Goal: Task Accomplishment & Management: Manage account settings

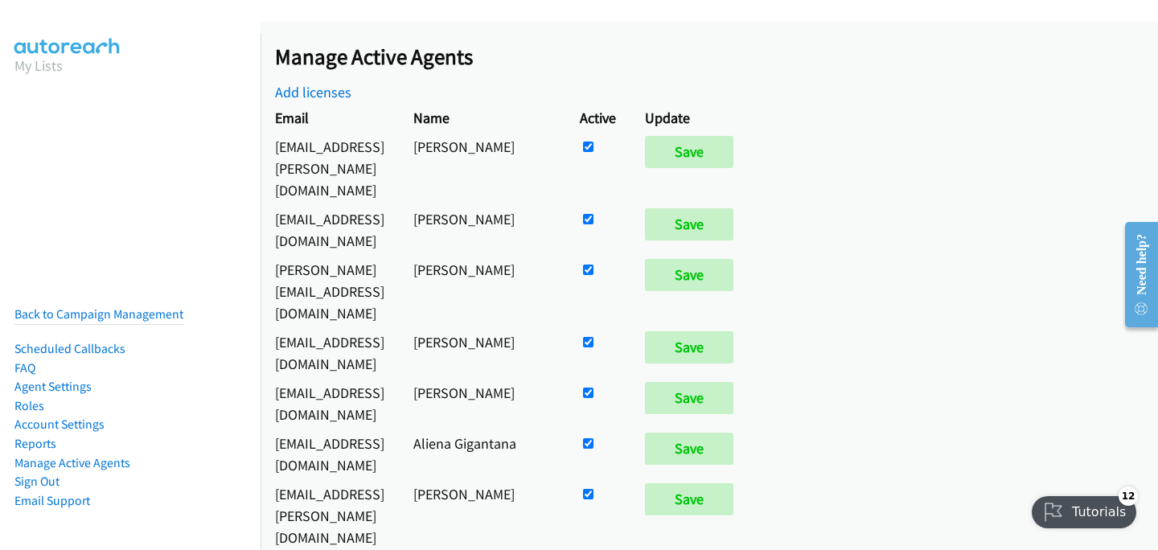
scroll to position [2, 0]
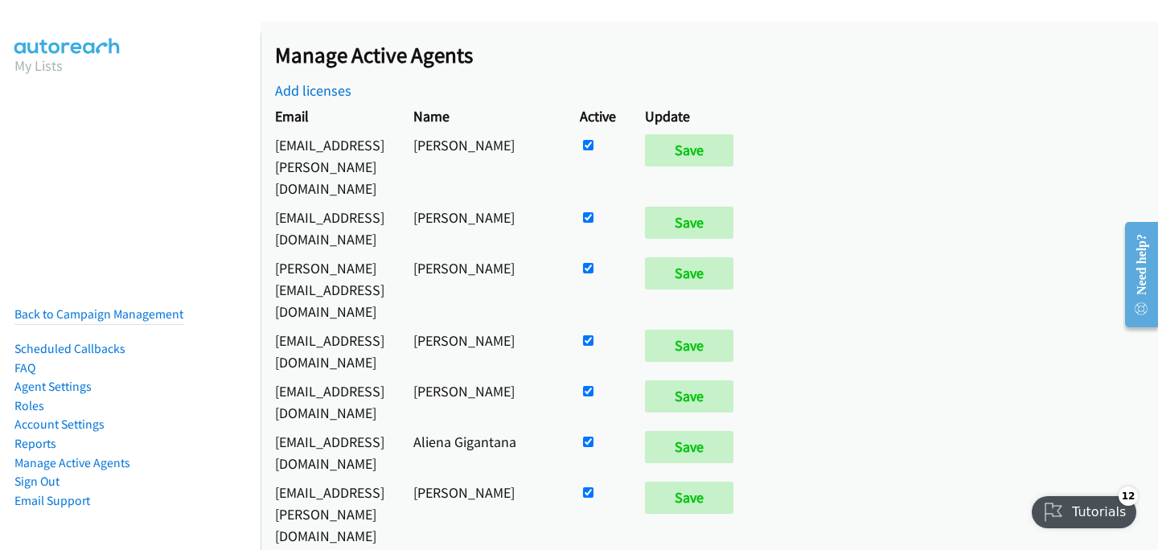
checkbox input "false"
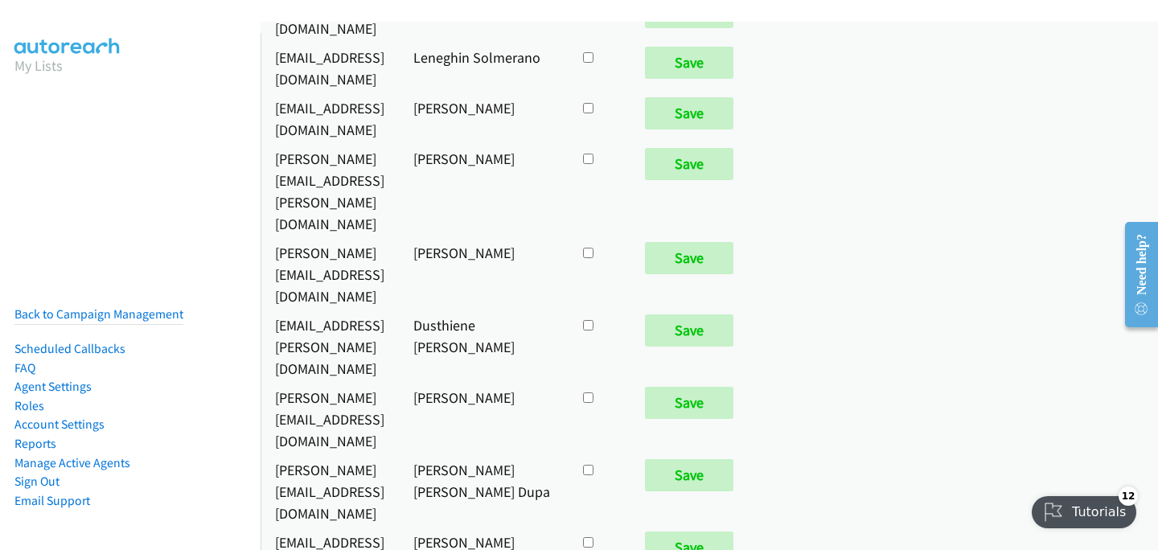
scroll to position [8677, 0]
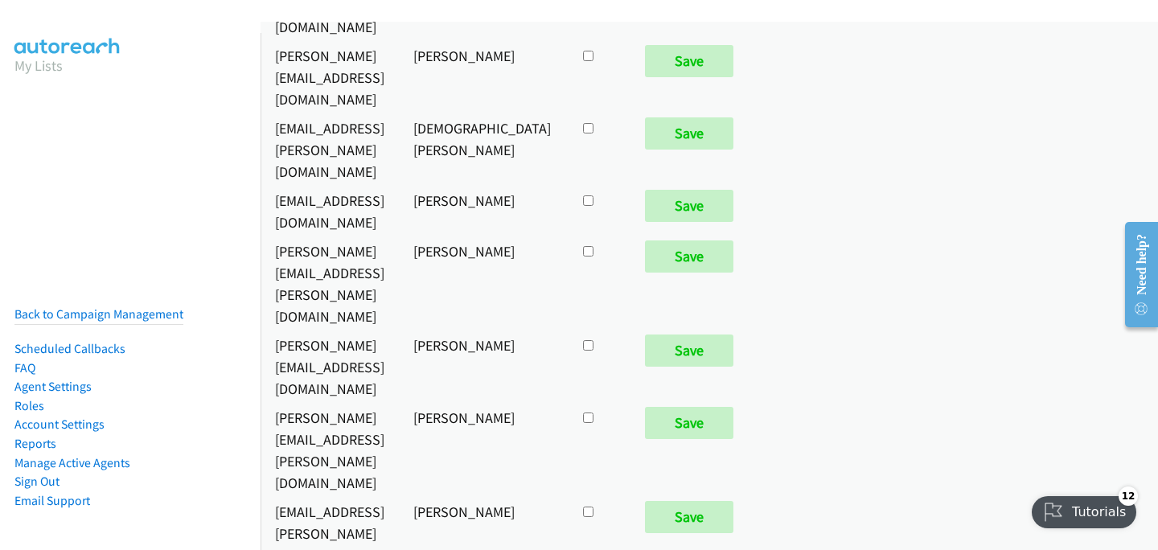
checkbox input "true"
